Goal: Obtain resource: Download file/media

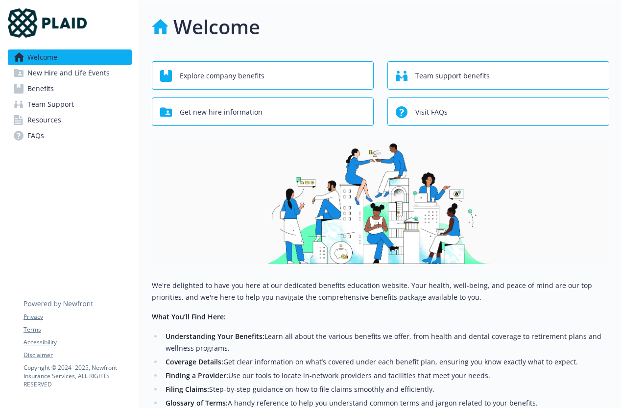
click at [48, 86] on span "Benefits" at bounding box center [40, 89] width 26 height 16
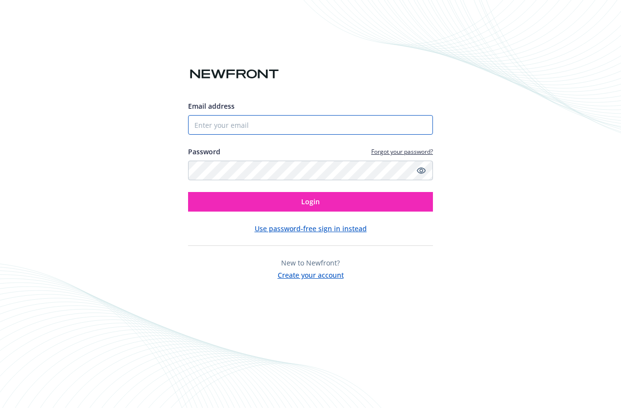
click at [228, 116] on input "Email address" at bounding box center [310, 125] width 245 height 20
click at [0, 407] on com-1password-button at bounding box center [0, 408] width 0 height 0
type input "[EMAIL_ADDRESS][DOMAIN_NAME]"
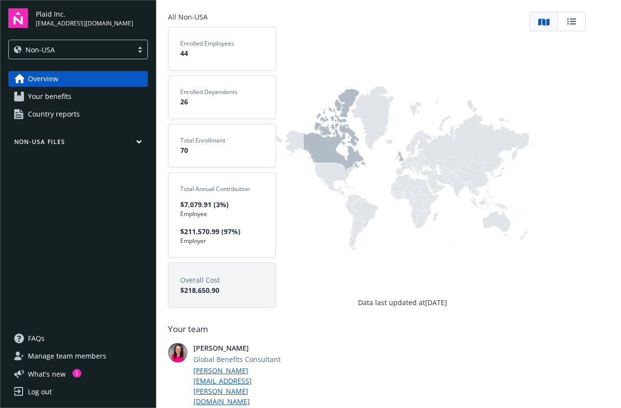
click at [47, 95] on span "Your benefits" at bounding box center [50, 97] width 44 height 16
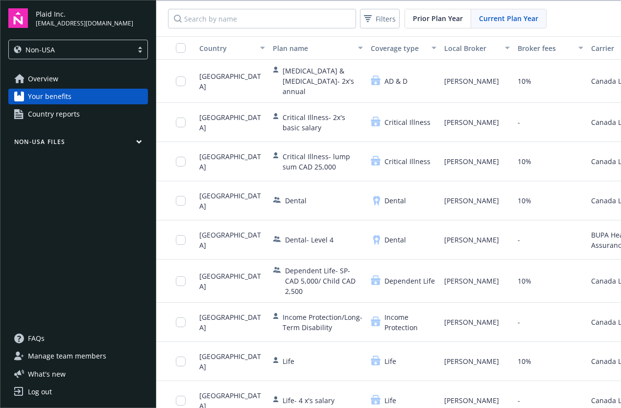
click at [406, 128] on div "Critical Illness" at bounding box center [403, 122] width 73 height 39
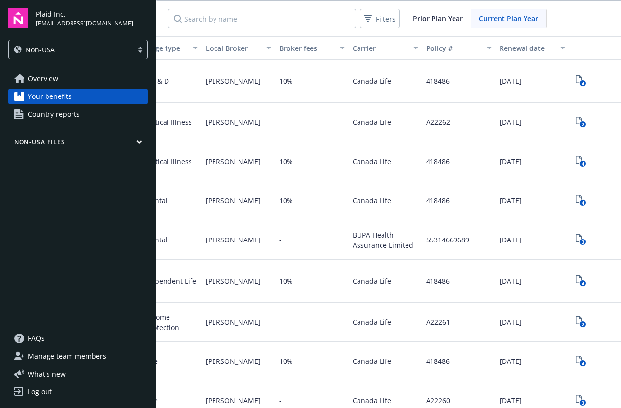
scroll to position [0, 275]
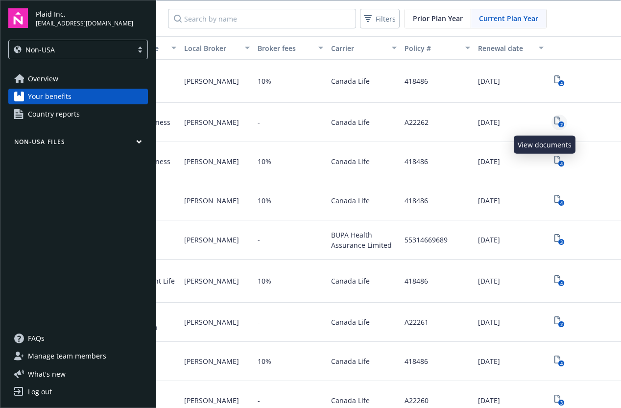
click at [554, 121] on icon "2" at bounding box center [559, 122] width 10 height 11
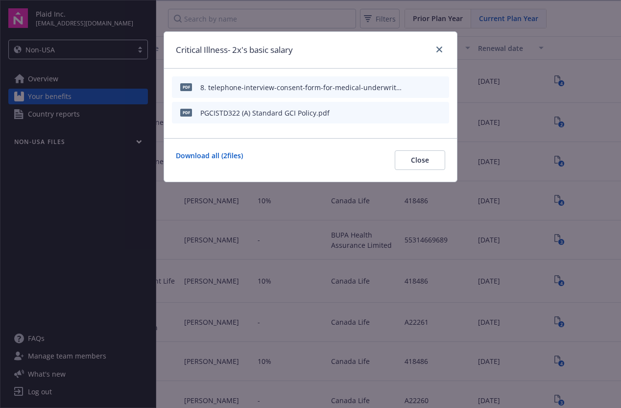
click at [439, 110] on icon "preview file" at bounding box center [439, 112] width 9 height 7
click at [442, 48] on icon "close" at bounding box center [439, 50] width 6 height 6
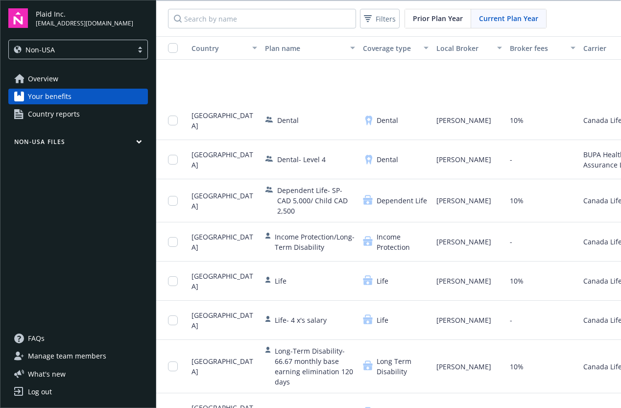
scroll to position [0, 8]
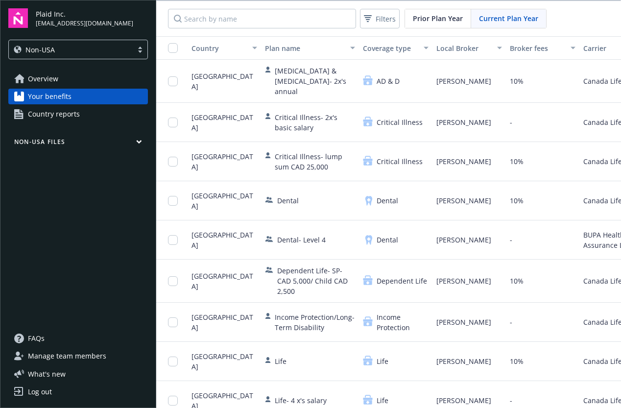
click at [366, 115] on div "Critical Illness" at bounding box center [395, 122] width 73 height 39
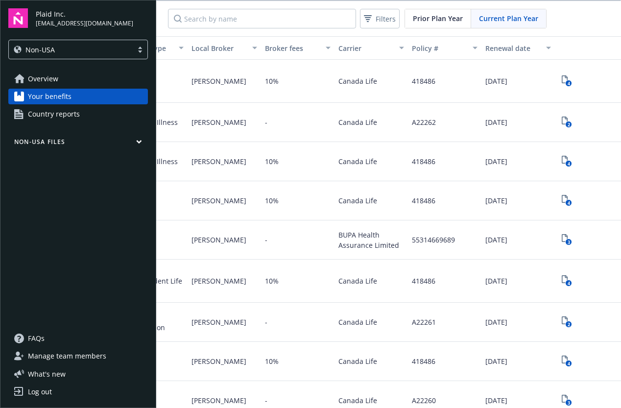
scroll to position [0, 275]
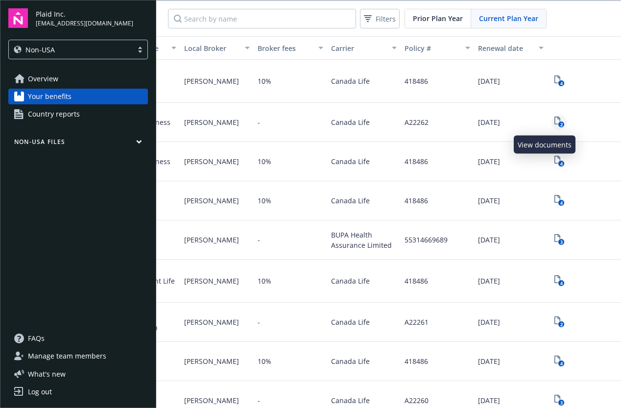
click at [554, 119] on icon "2" at bounding box center [559, 122] width 10 height 11
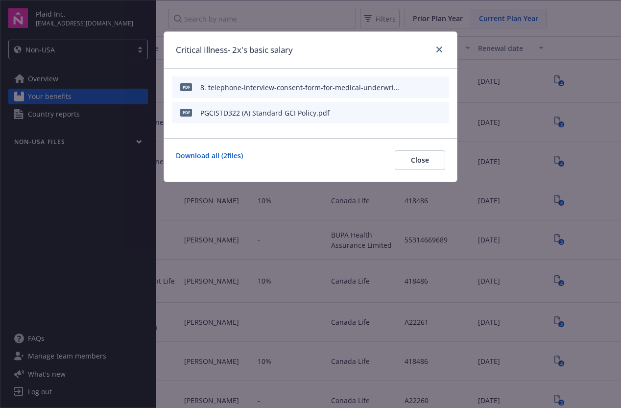
click at [423, 87] on icon "download file" at bounding box center [424, 86] width 6 height 6
click at [426, 110] on icon "download file" at bounding box center [424, 112] width 8 height 8
click at [445, 42] on div "Critical Illness- 2x's basic salary" at bounding box center [310, 50] width 293 height 37
click at [442, 47] on link "close" at bounding box center [439, 50] width 12 height 12
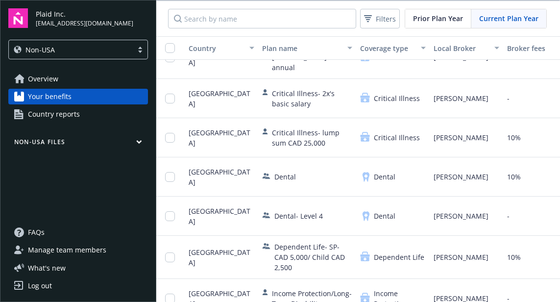
scroll to position [0, 11]
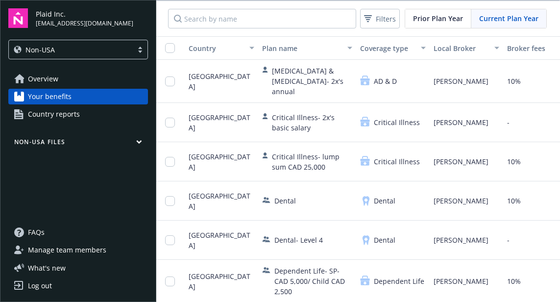
click at [214, 126] on span "[GEOGRAPHIC_DATA]" at bounding box center [221, 122] width 66 height 21
click at [224, 17] on input "Search by name" at bounding box center [262, 19] width 188 height 20
type input "axa"
